Goal: Information Seeking & Learning: Learn about a topic

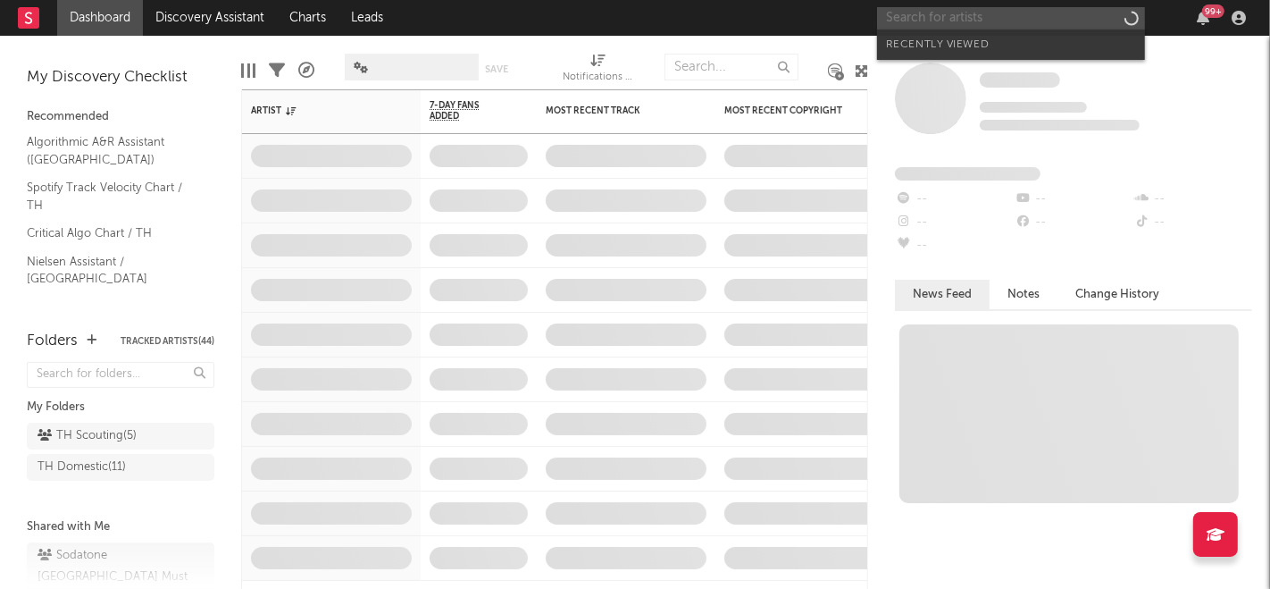
click at [1014, 11] on input "text" at bounding box center [1011, 18] width 268 height 22
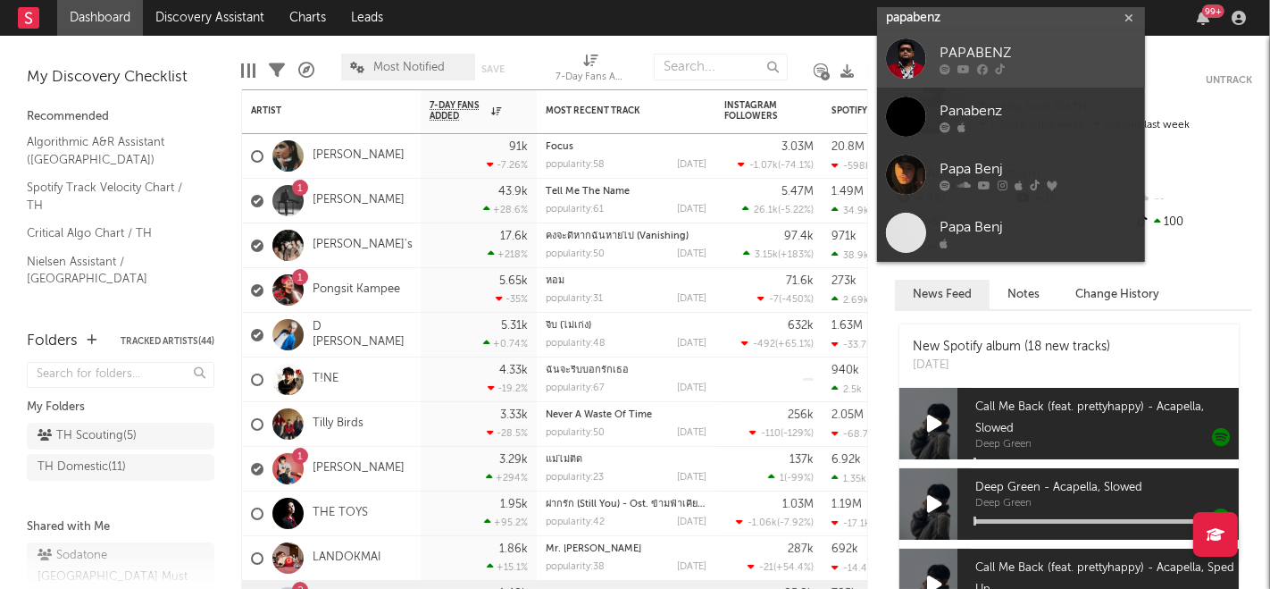
type input "papabenz"
click at [1039, 56] on div "PAPABENZ" at bounding box center [1038, 53] width 197 height 21
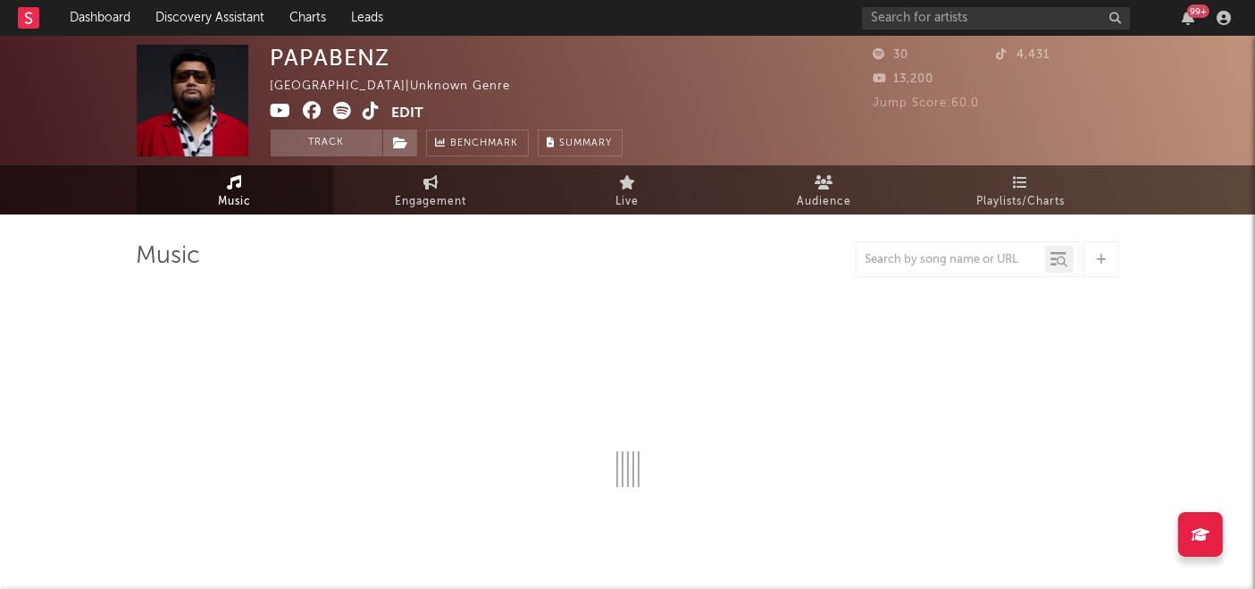
select select "1w"
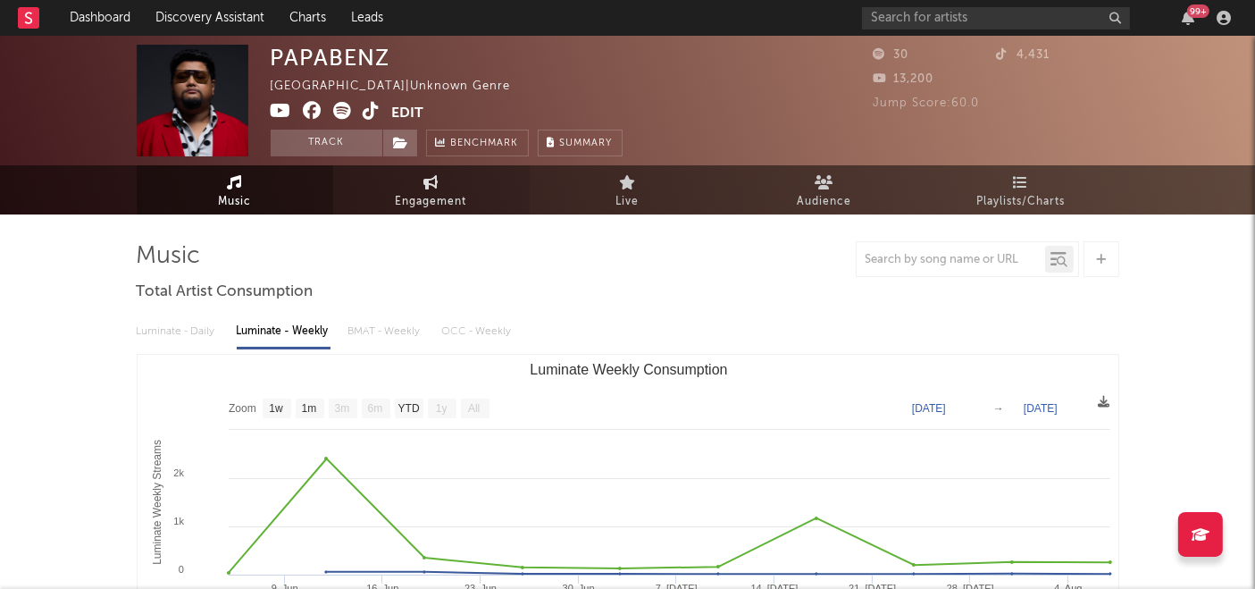
click at [419, 203] on span "Engagement" at bounding box center [431, 201] width 71 height 21
select select "1w"
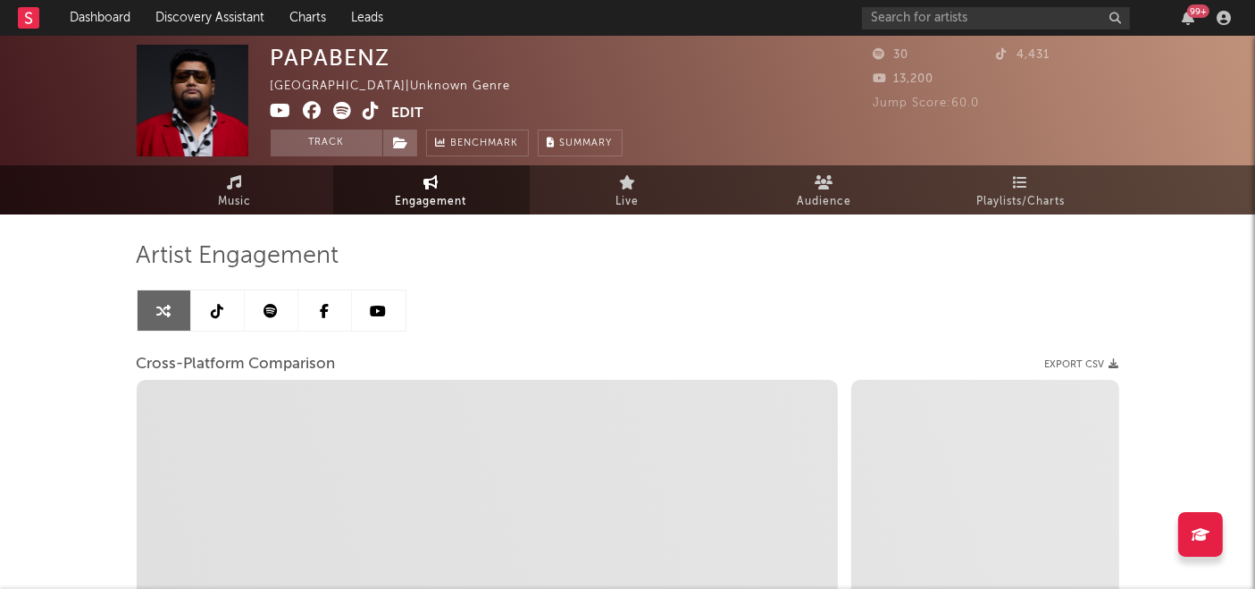
click at [431, 203] on span "Engagement" at bounding box center [431, 201] width 71 height 21
select select "1m"
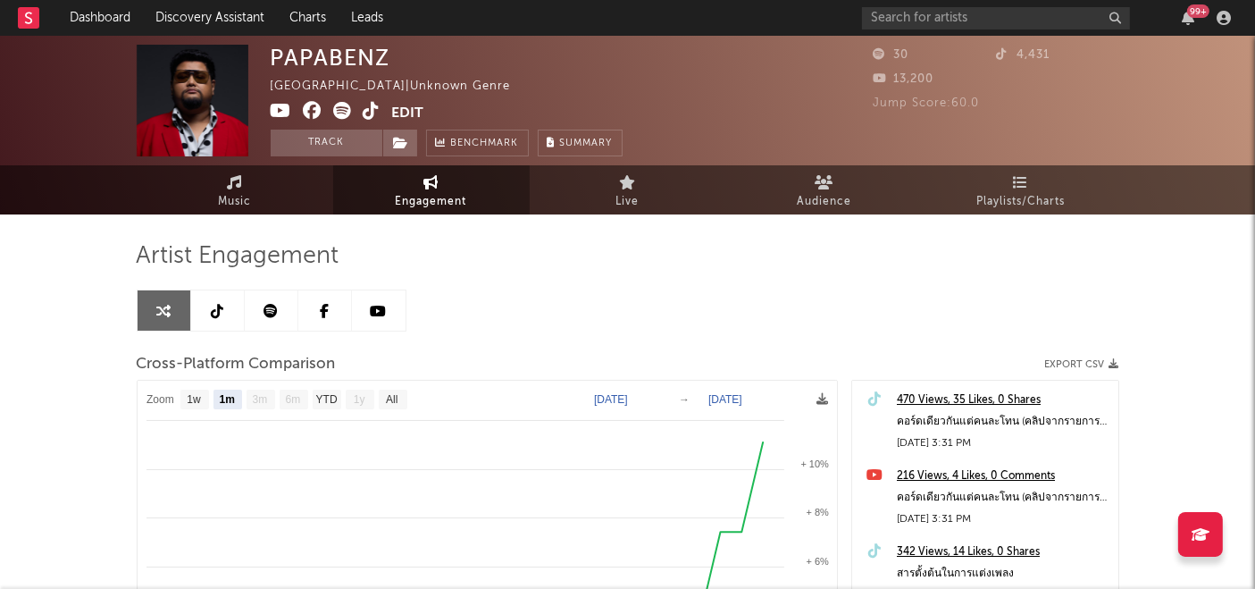
click at [23, 275] on div "PAPABENZ [GEOGRAPHIC_DATA] | Unknown Genre Edit Track Benchmark Summary 30 4,43…" at bounding box center [627, 505] width 1255 height 938
click at [997, 196] on span "Playlists/Charts" at bounding box center [1020, 201] width 88 height 21
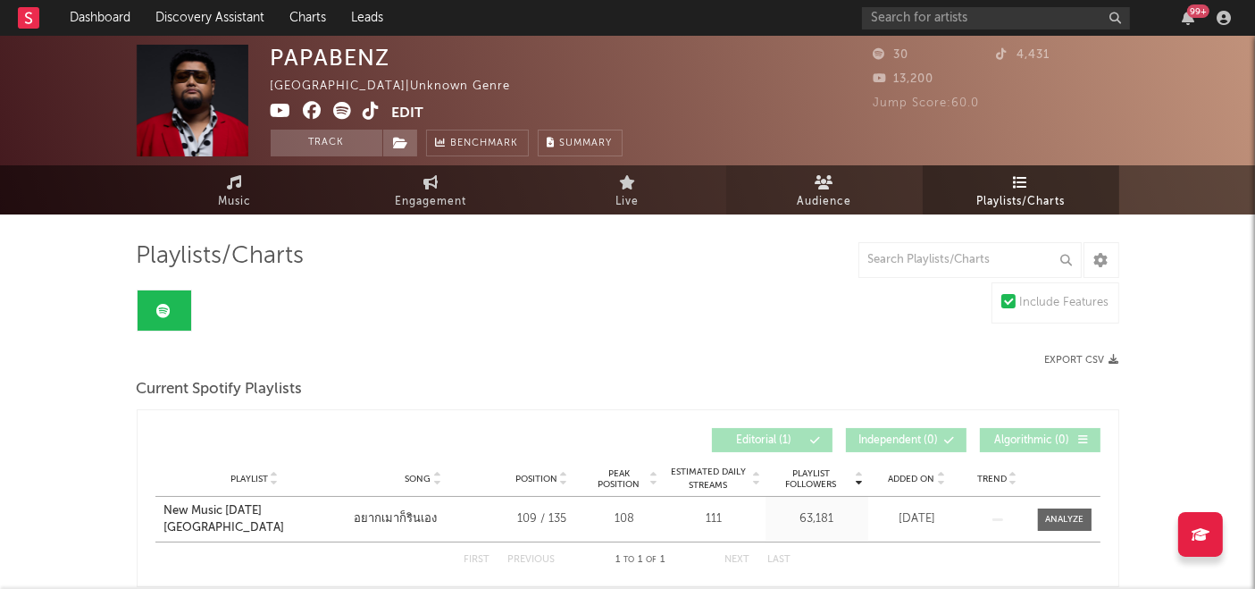
click at [792, 193] on link "Audience" at bounding box center [824, 189] width 197 height 49
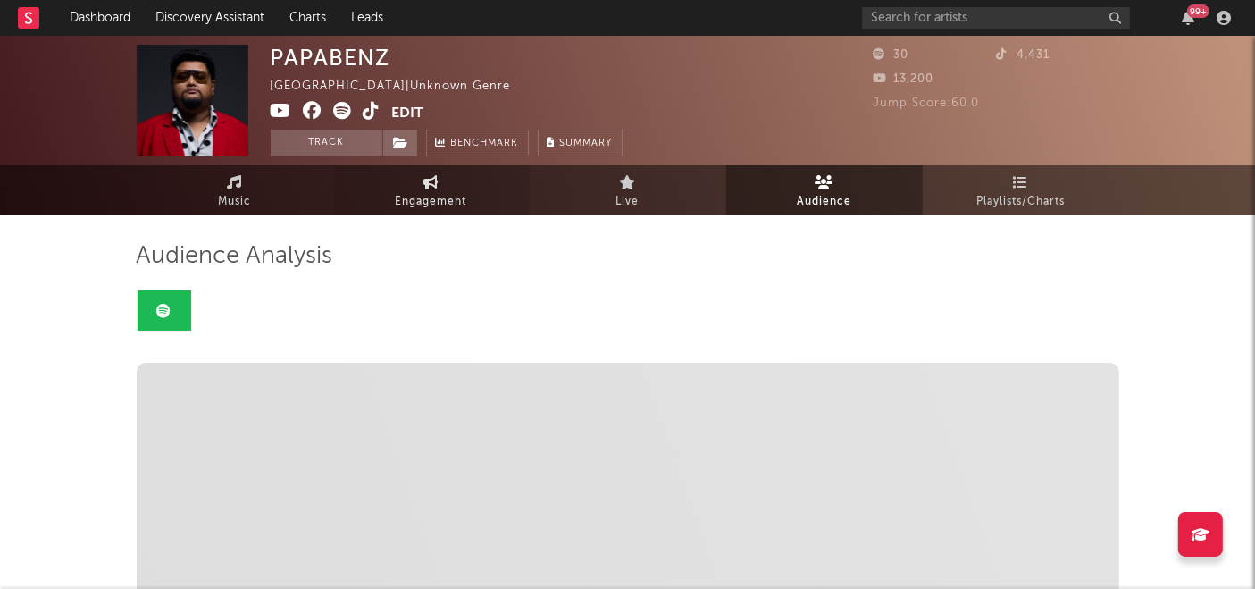
click at [454, 197] on span "Engagement" at bounding box center [431, 201] width 71 height 21
select select "1w"
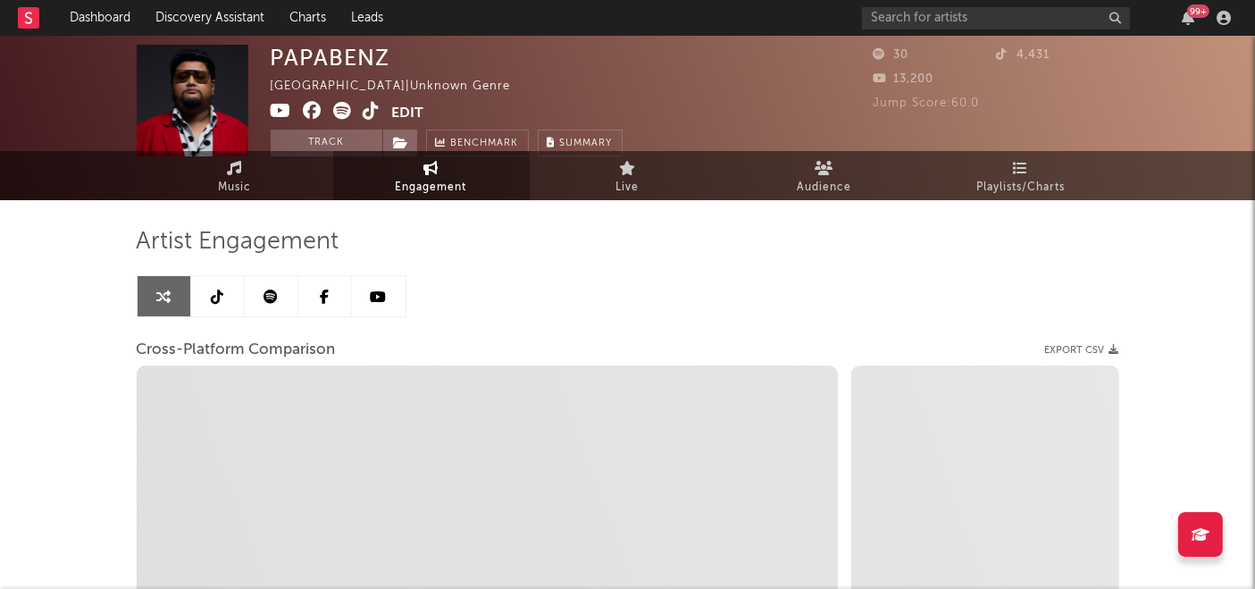
select select "1m"
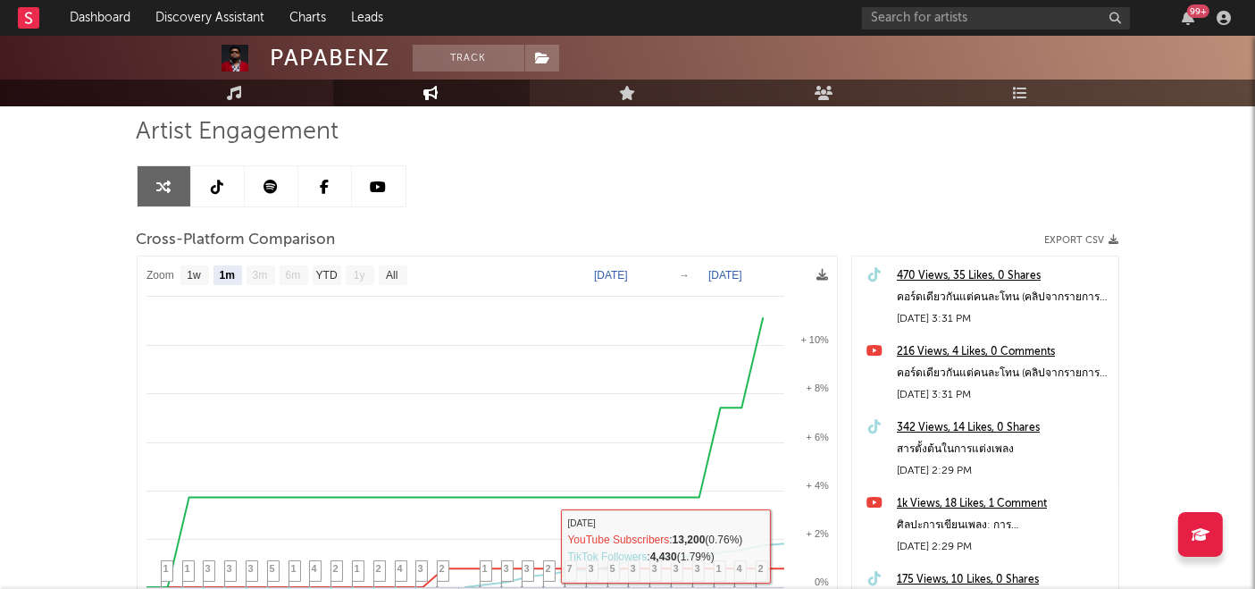
scroll to position [99, 0]
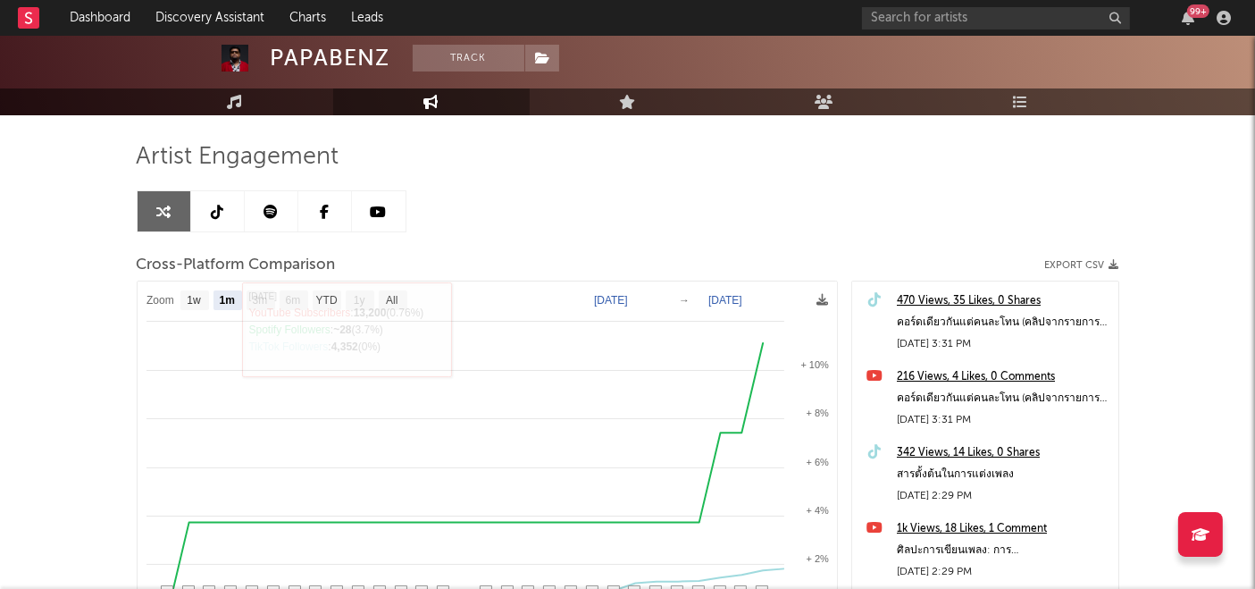
click at [209, 213] on link at bounding box center [218, 211] width 54 height 40
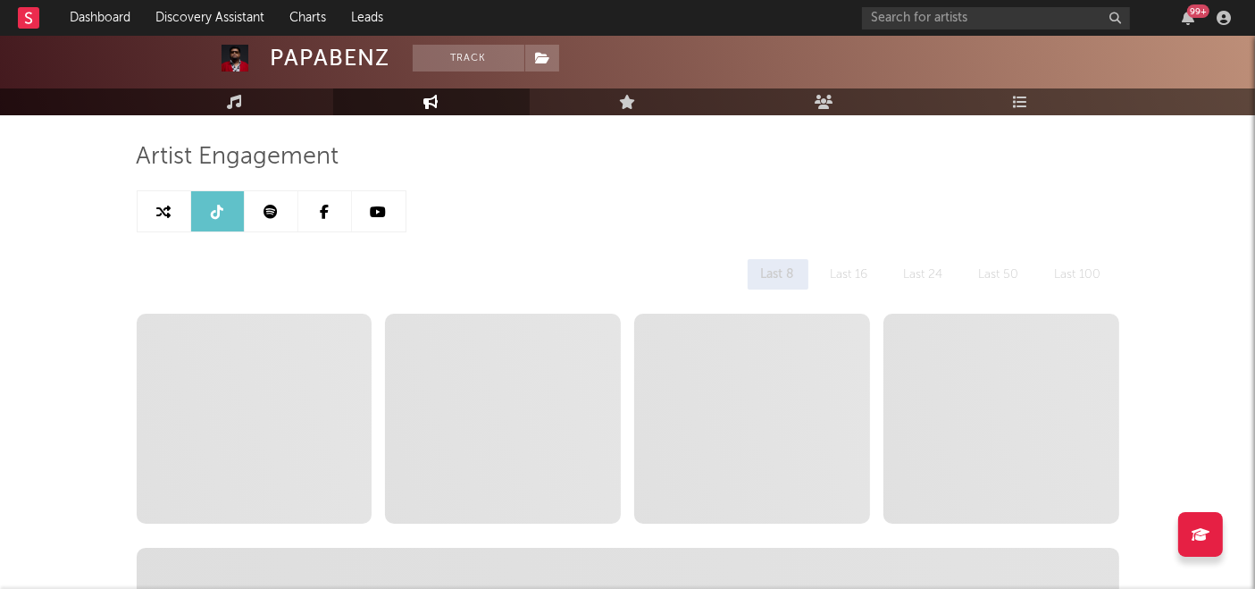
select select "1w"
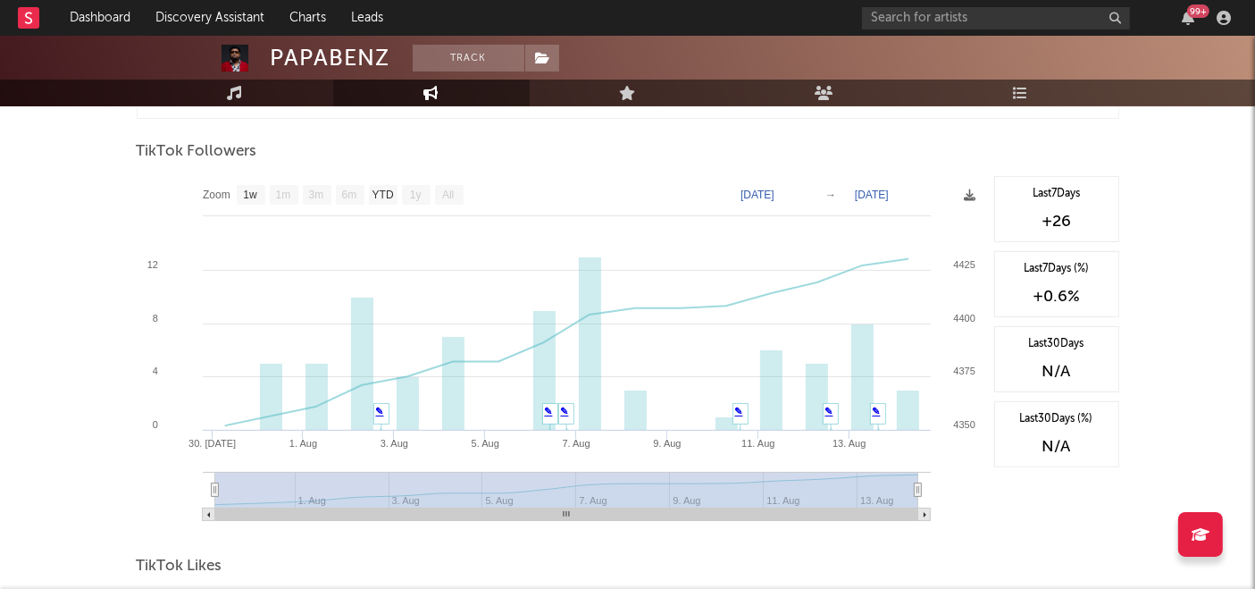
scroll to position [992, 0]
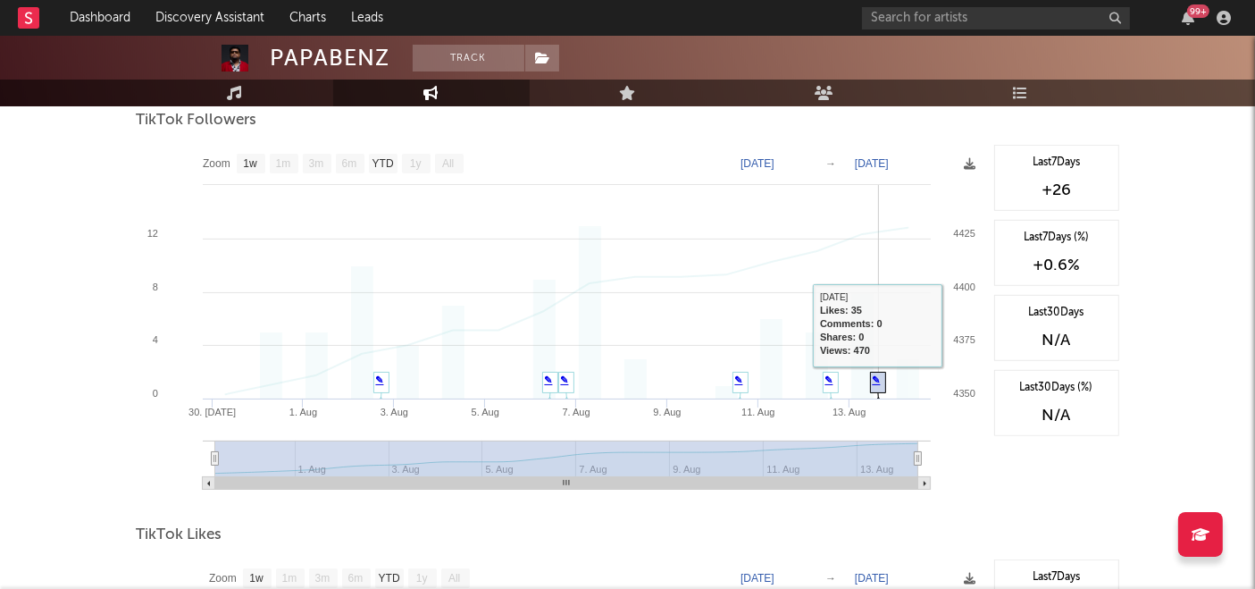
click at [881, 381] on link "✎" at bounding box center [877, 379] width 8 height 11
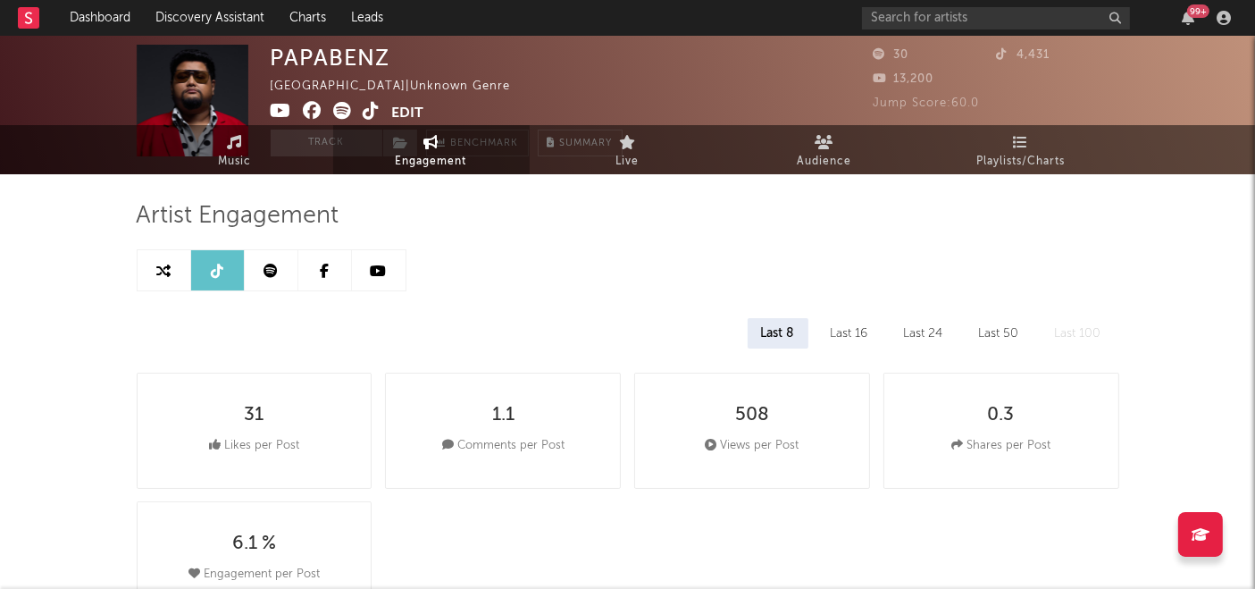
scroll to position [0, 0]
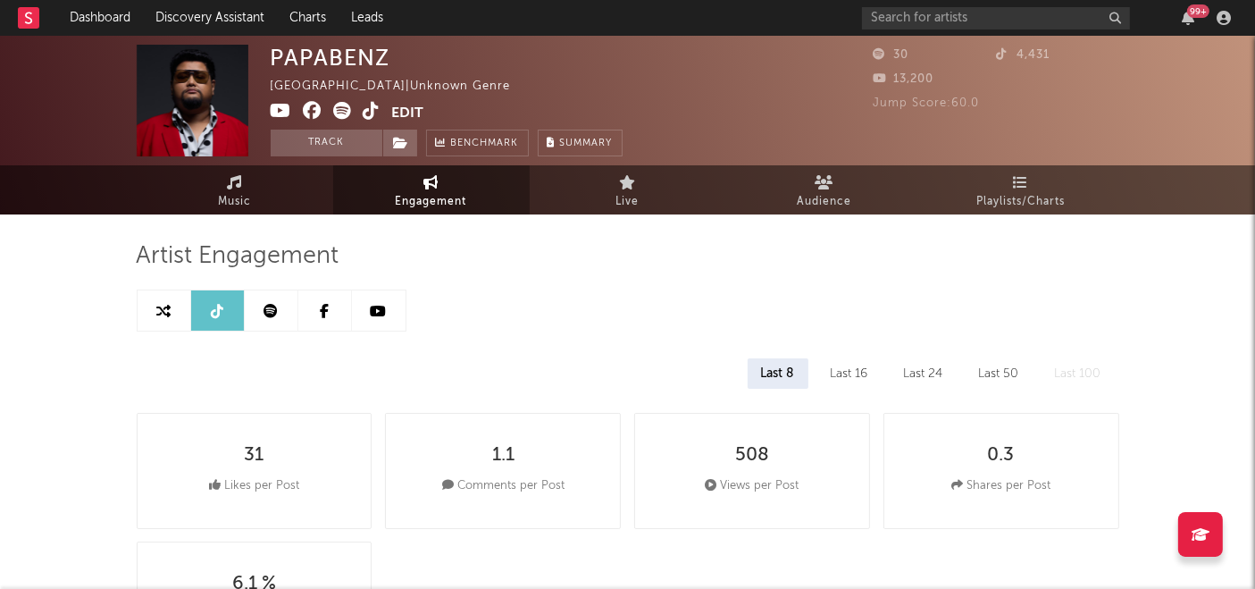
click at [147, 306] on link at bounding box center [165, 310] width 54 height 40
select select "1m"
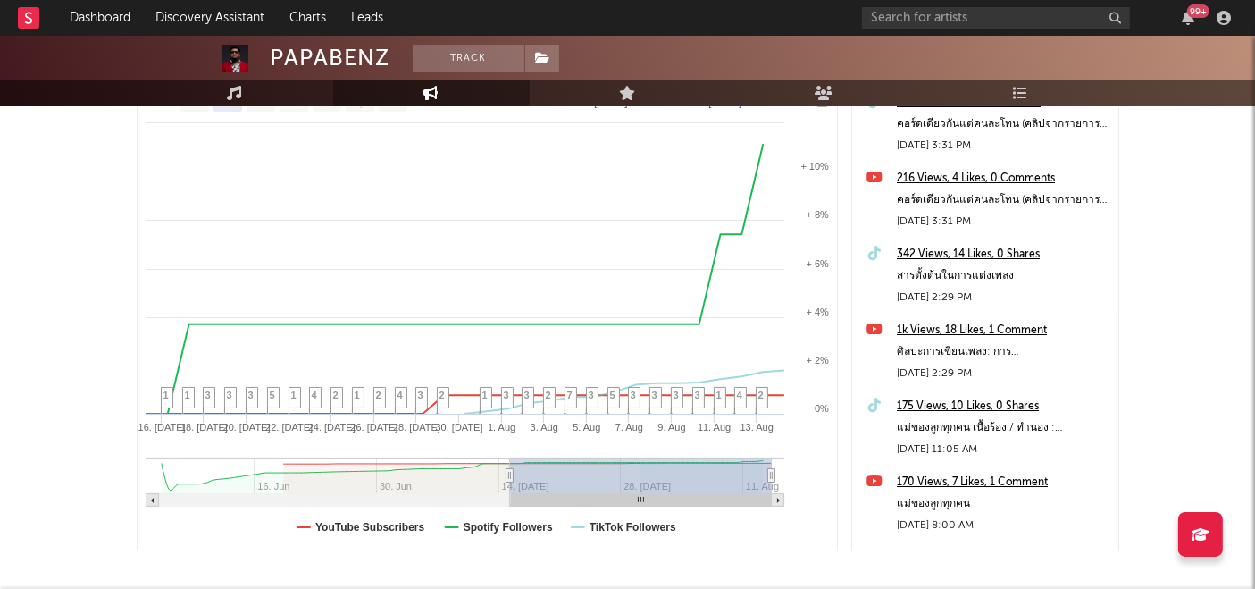
scroll to position [384, 0]
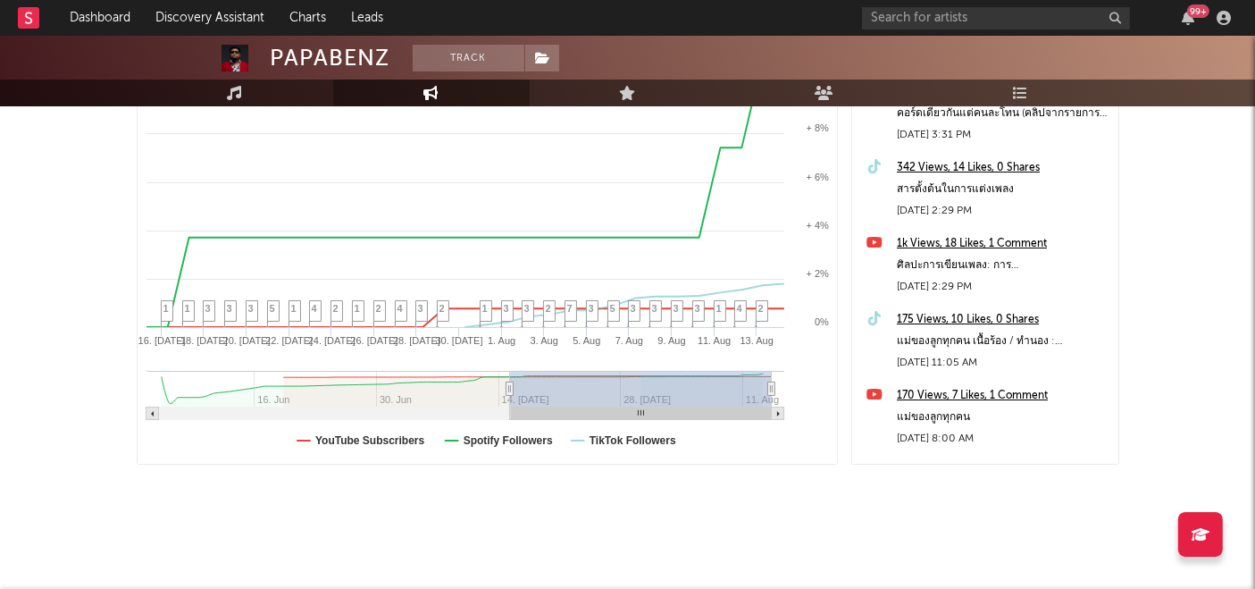
click at [91, 251] on div "PAPABENZ Track [GEOGRAPHIC_DATA] | Unknown Genre Edit Track Benchmark Summary 3…" at bounding box center [627, 121] width 1255 height 938
click at [826, 504] on div "Artist Engagement Cross-Platform Comparison Export CSV Zoom 1w 1m 3m 6m YTD 1y …" at bounding box center [628, 183] width 983 height 706
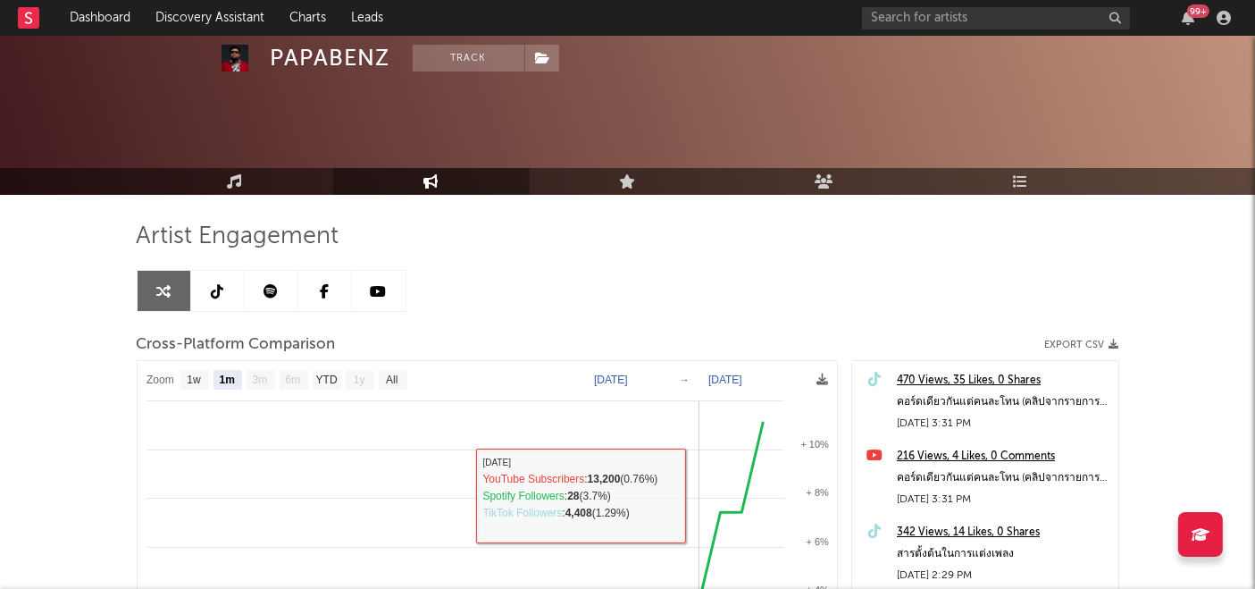
scroll to position [0, 0]
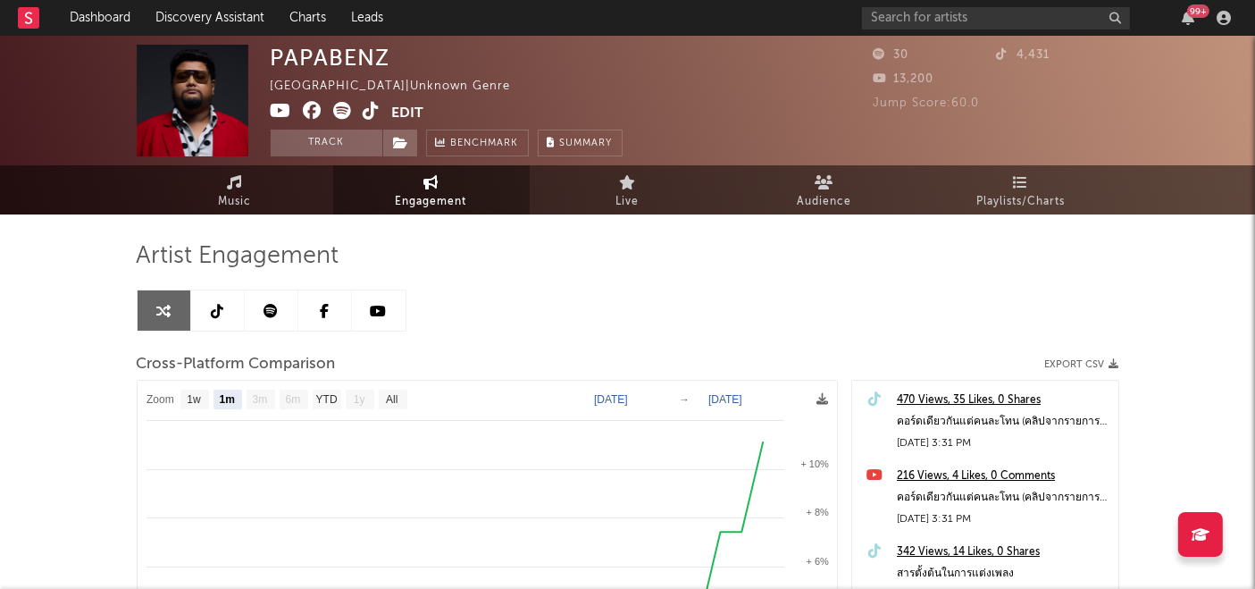
click at [745, 276] on div "Artist Engagement Cross-Platform Comparison Export CSV Zoom 1w 1m 3m 6m YTD 1y …" at bounding box center [628, 544] width 983 height 607
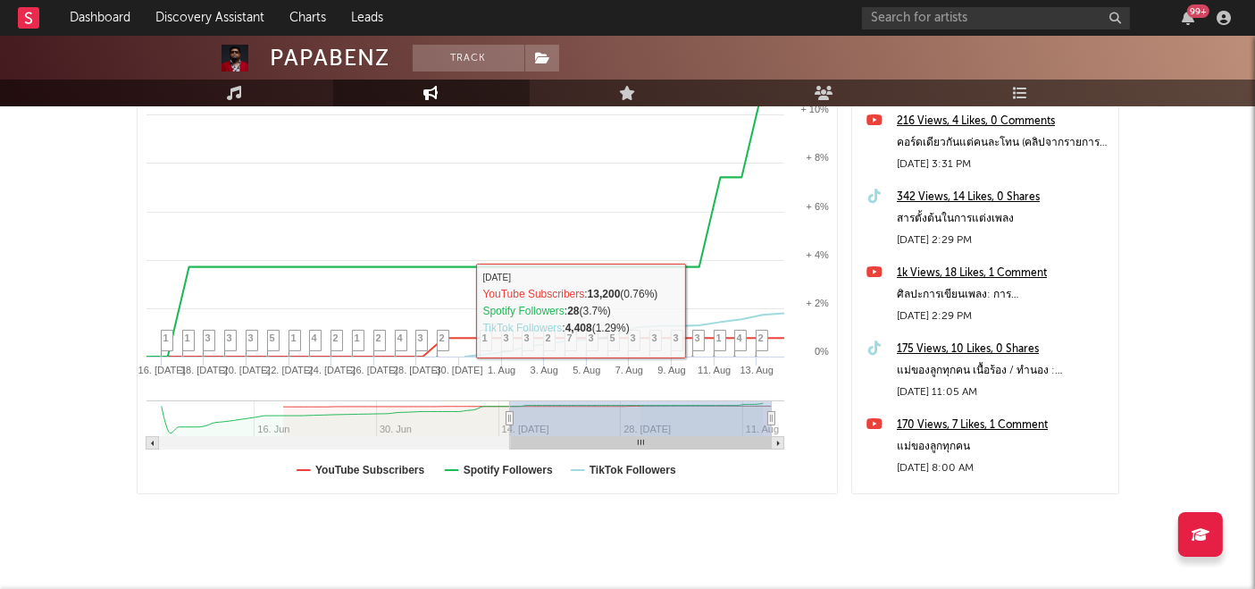
scroll to position [384, 0]
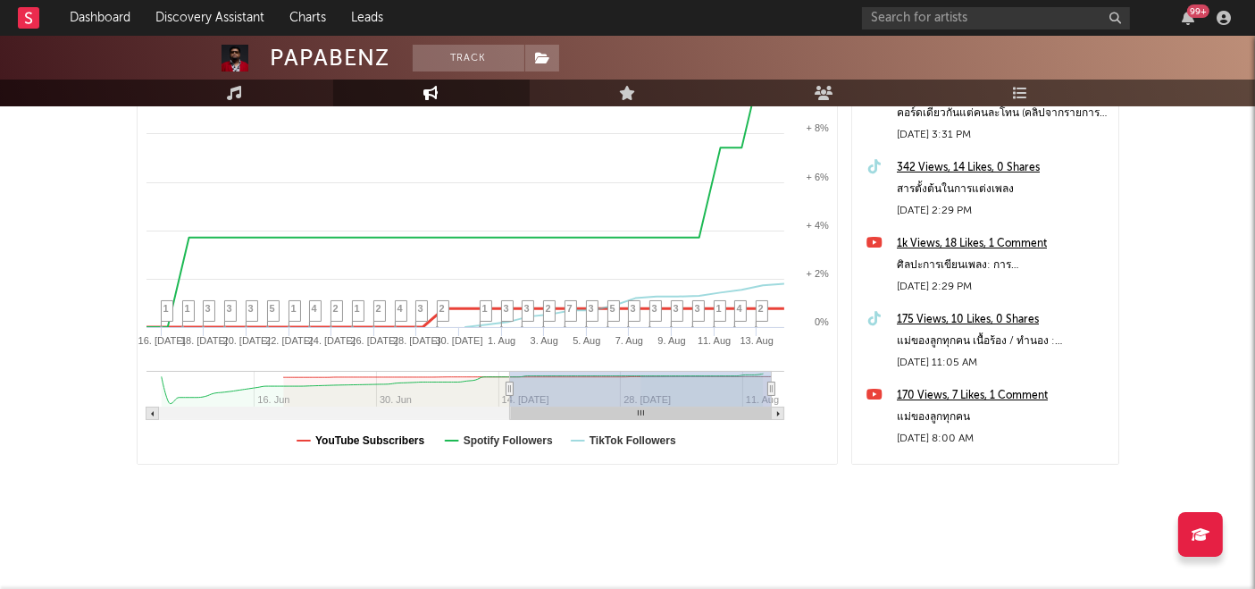
click at [406, 438] on text "YouTube Subscribers" at bounding box center [370, 440] width 110 height 13
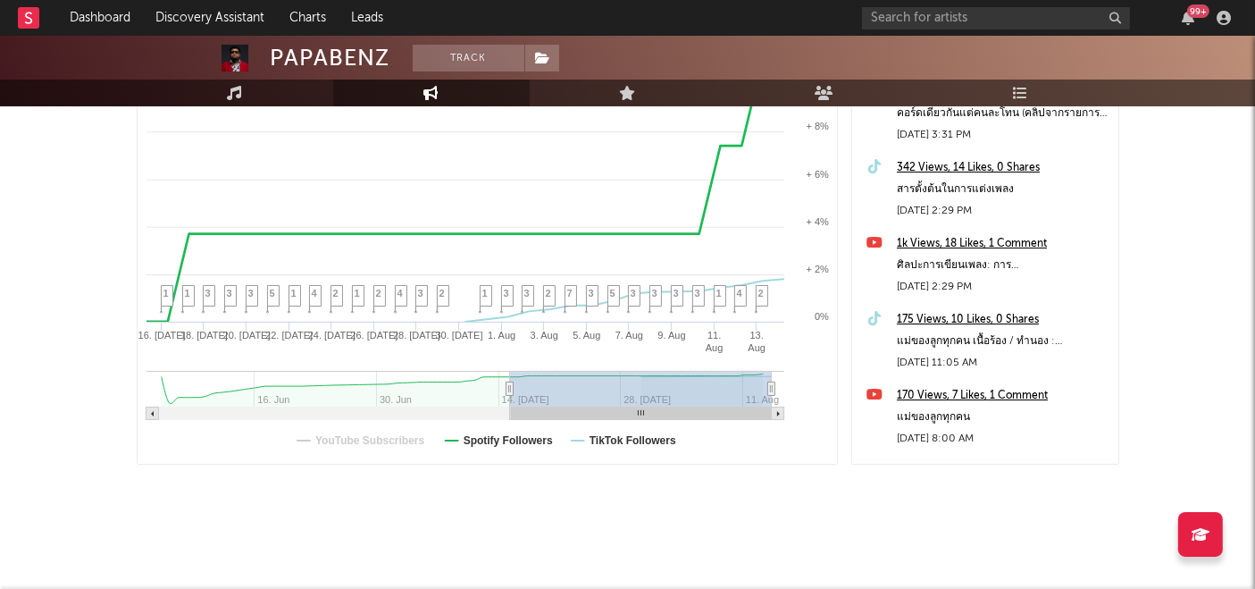
select select "1m"
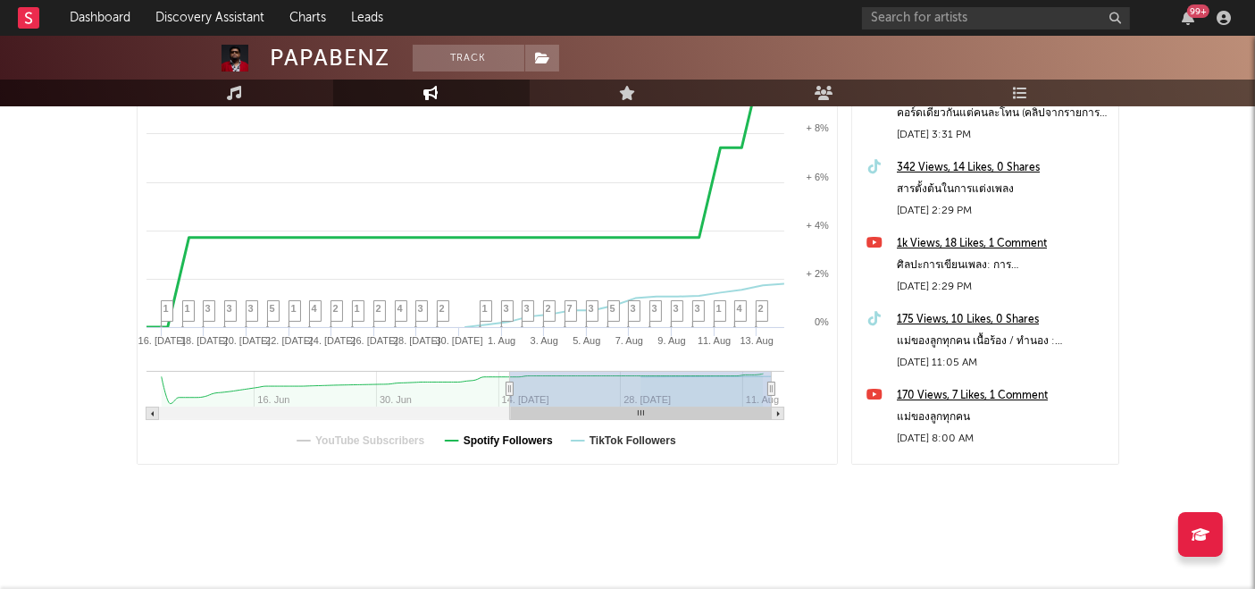
click at [535, 440] on text "Spotify Followers" at bounding box center [507, 440] width 89 height 13
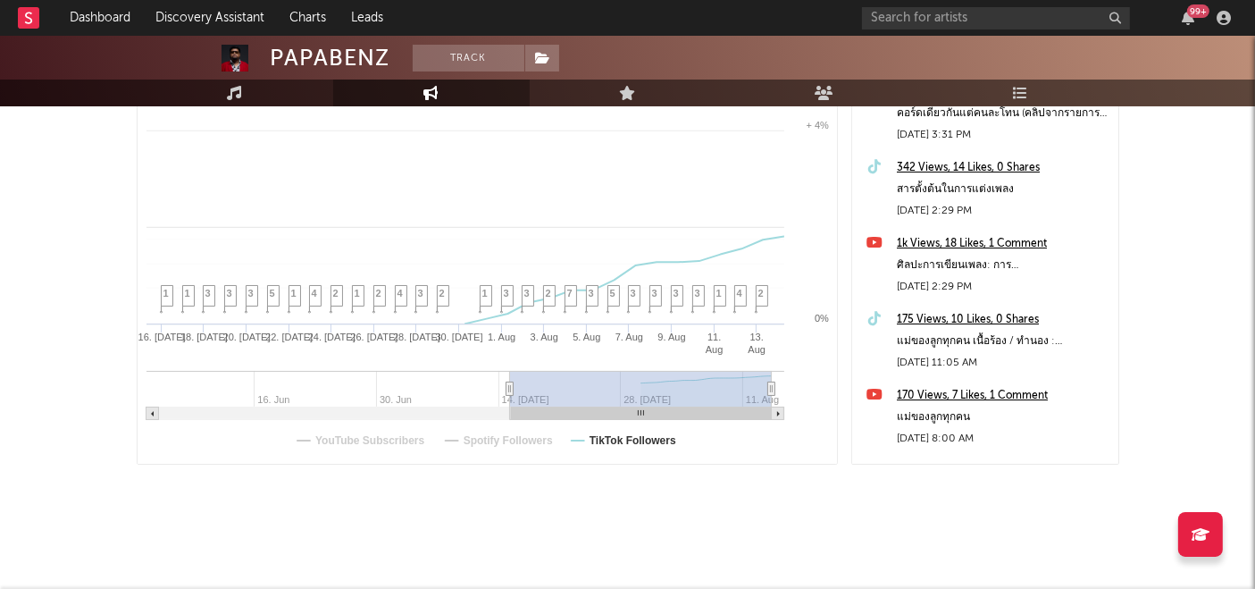
select select "1m"
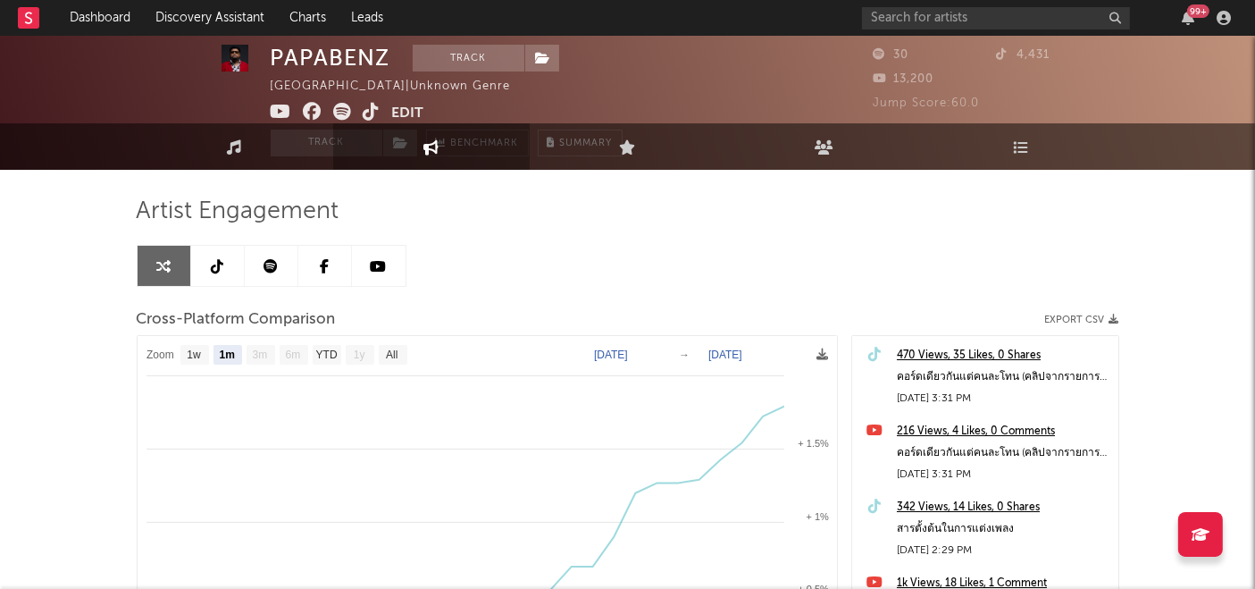
scroll to position [0, 0]
